Goal: Information Seeking & Learning: Learn about a topic

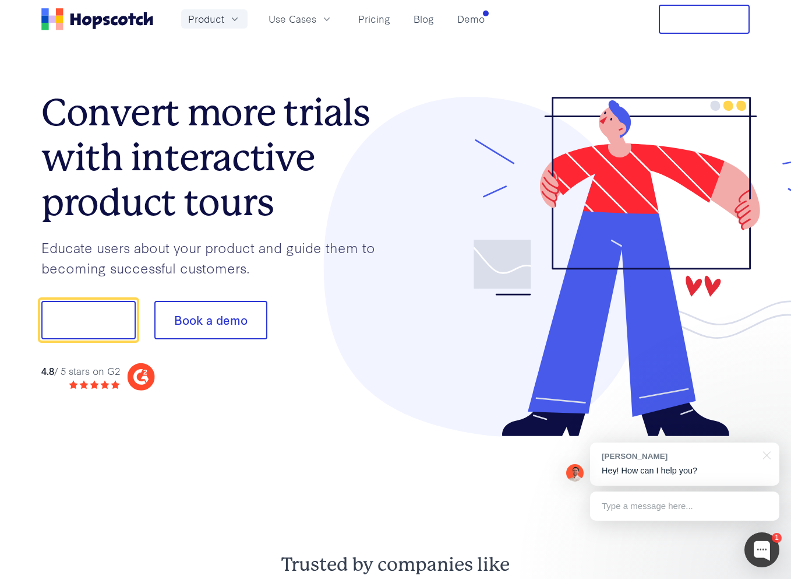
click at [233, 19] on icon "button" at bounding box center [235, 18] width 6 height 3
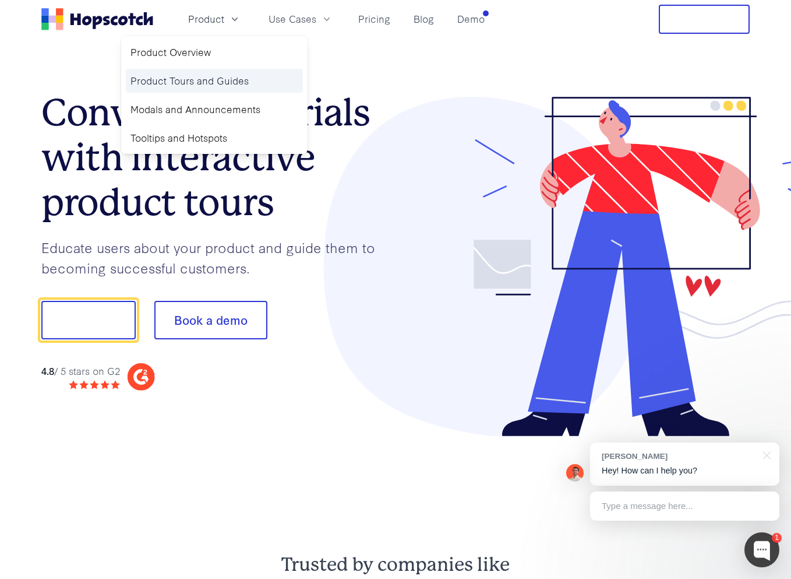
click at [203, 78] on link "Product Tours and Guides" at bounding box center [214, 81] width 177 height 24
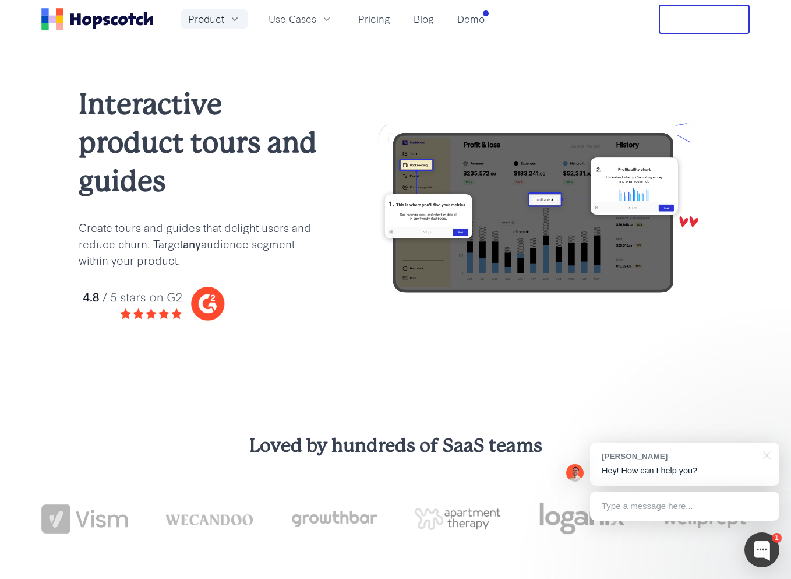
click at [217, 19] on span "Product" at bounding box center [206, 19] width 36 height 15
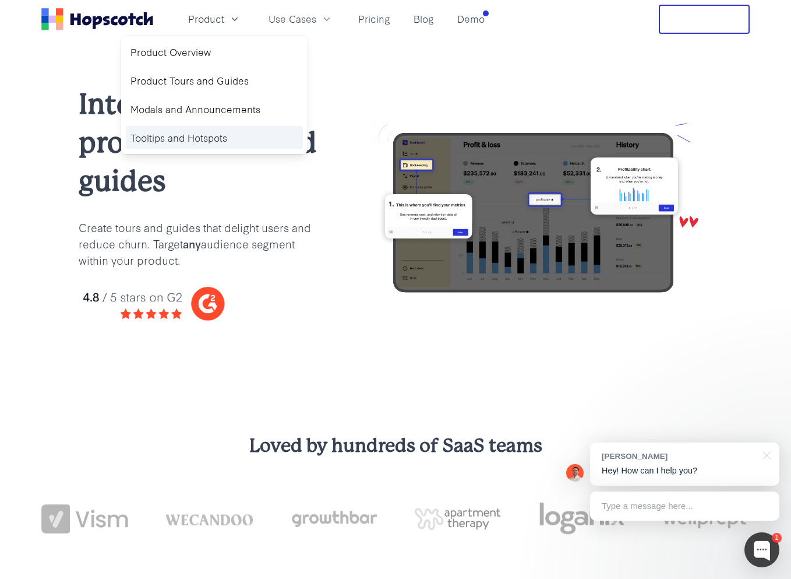
click at [213, 133] on link "Tooltips and Hotspots" at bounding box center [214, 138] width 177 height 24
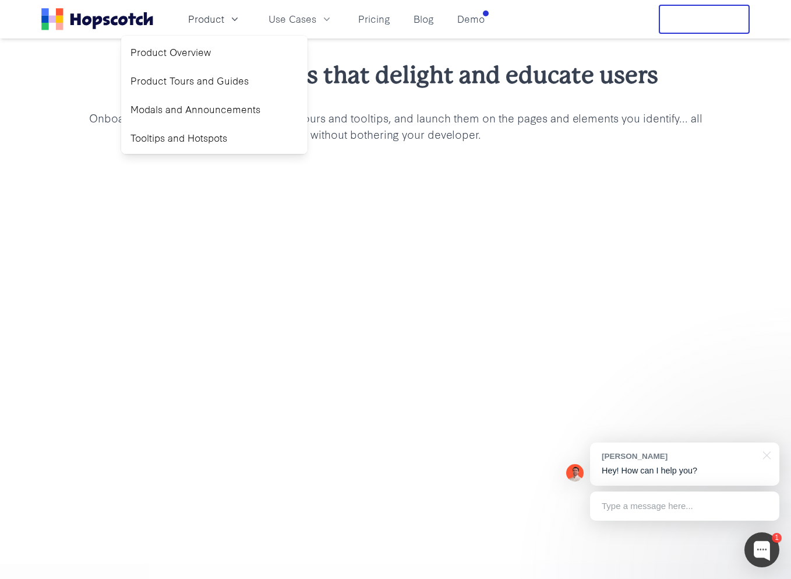
scroll to position [1391, 0]
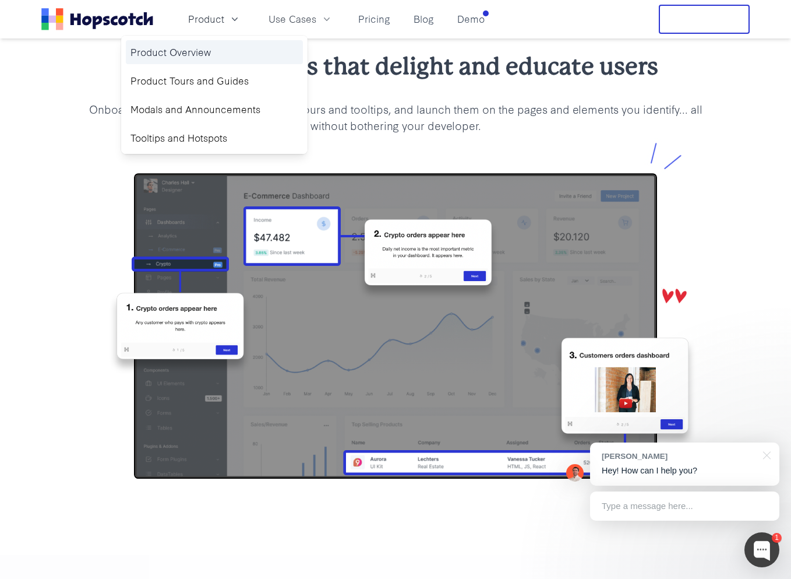
click at [189, 48] on link "Product Overview" at bounding box center [214, 52] width 177 height 24
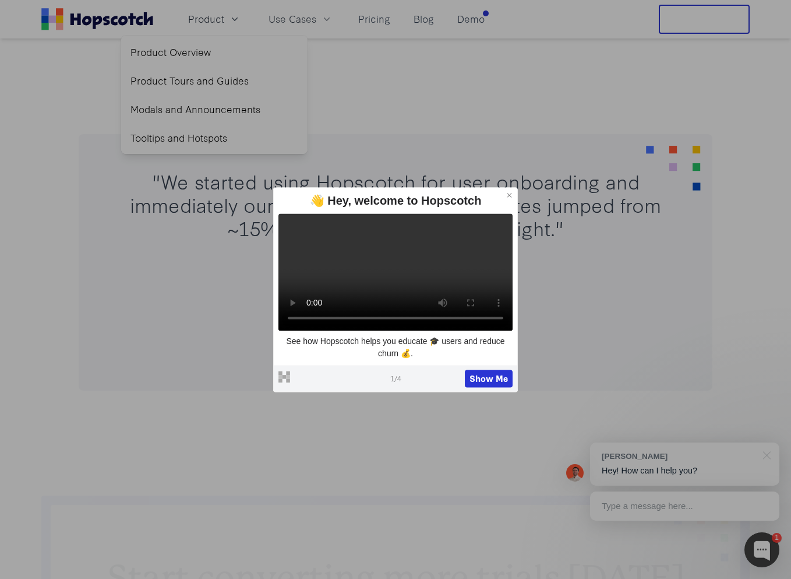
scroll to position [540, 0]
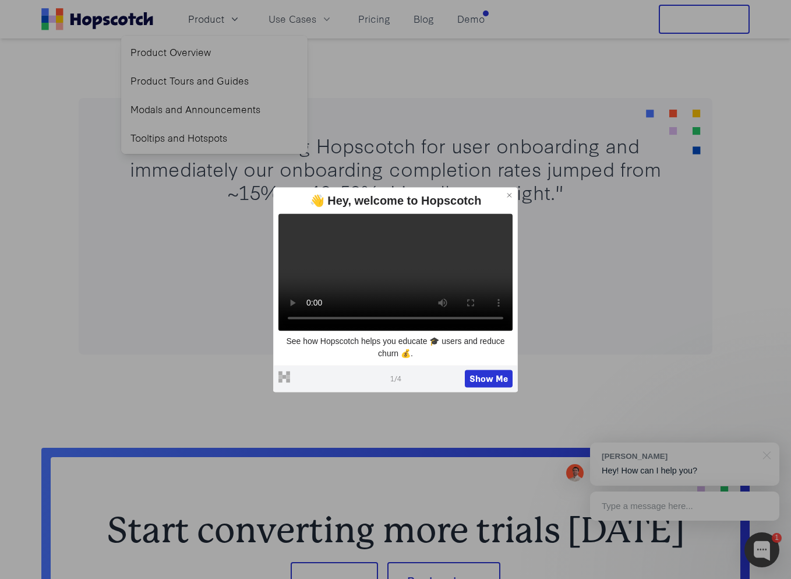
click at [512, 191] on icon at bounding box center [510, 195] width 8 height 8
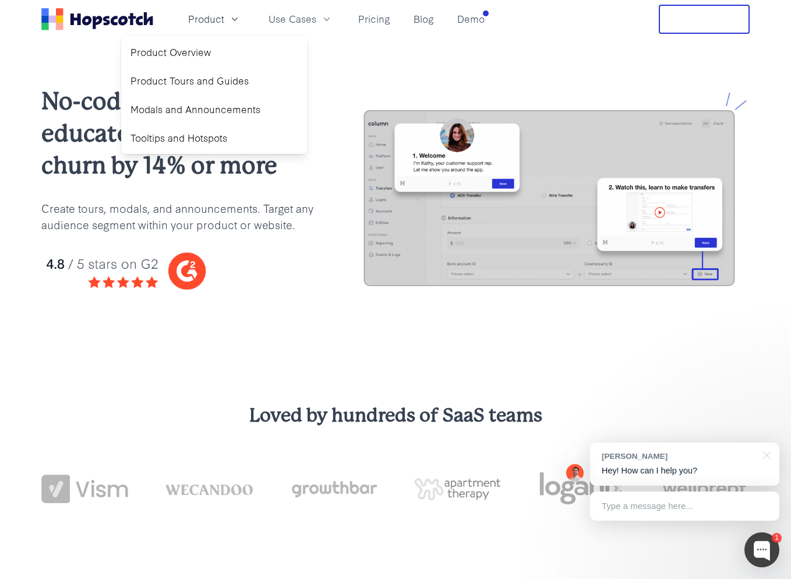
scroll to position [0, 0]
click at [314, 19] on span "Use Cases" at bounding box center [293, 19] width 48 height 15
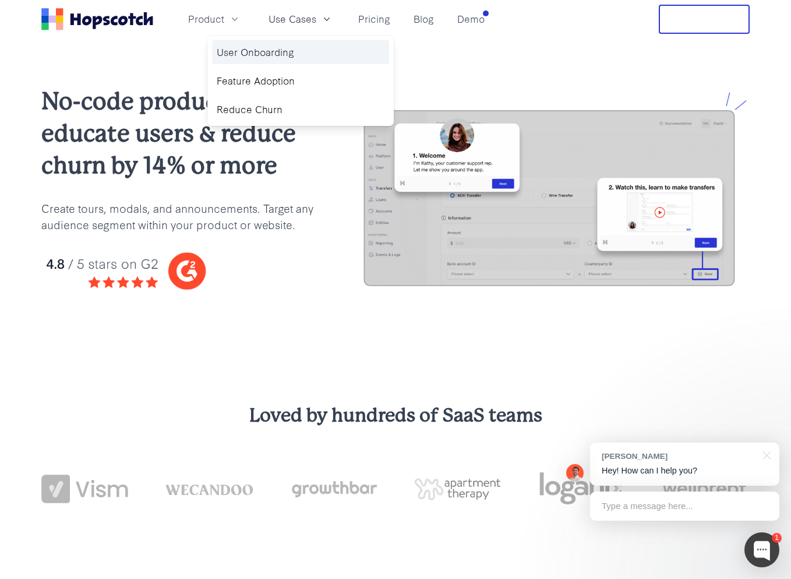
click at [283, 51] on link "User Onboarding" at bounding box center [300, 52] width 177 height 24
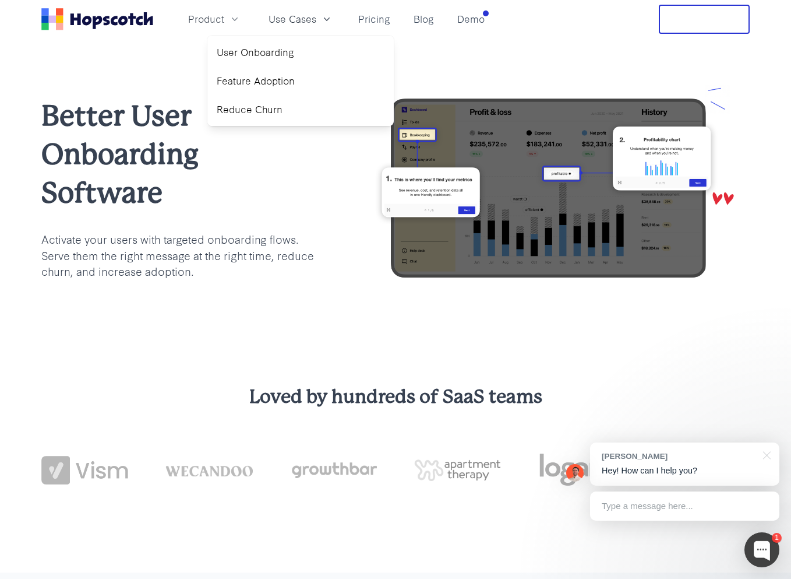
click at [114, 16] on icon "Home" at bounding box center [97, 19] width 112 height 22
